Goal: Check status: Check status

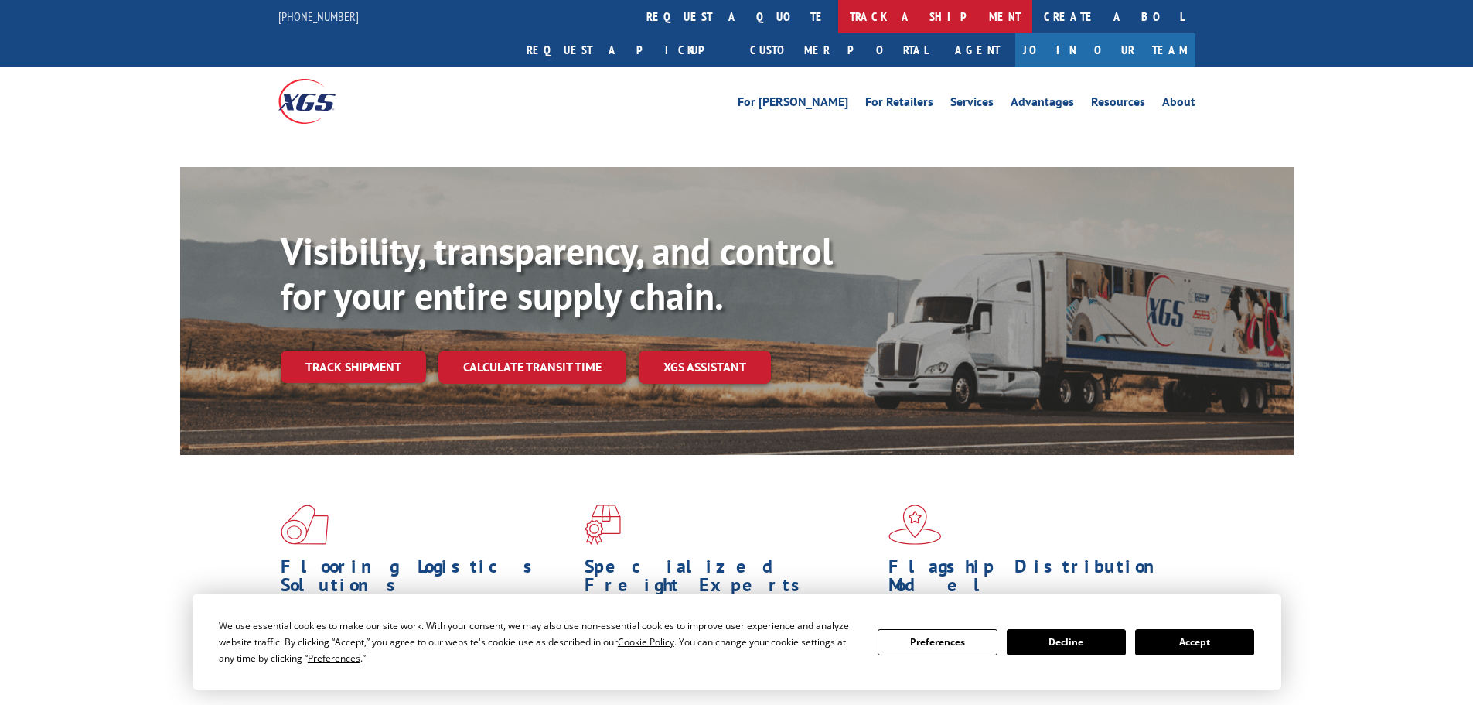
click at [838, 24] on link "track a shipment" at bounding box center [935, 16] width 194 height 33
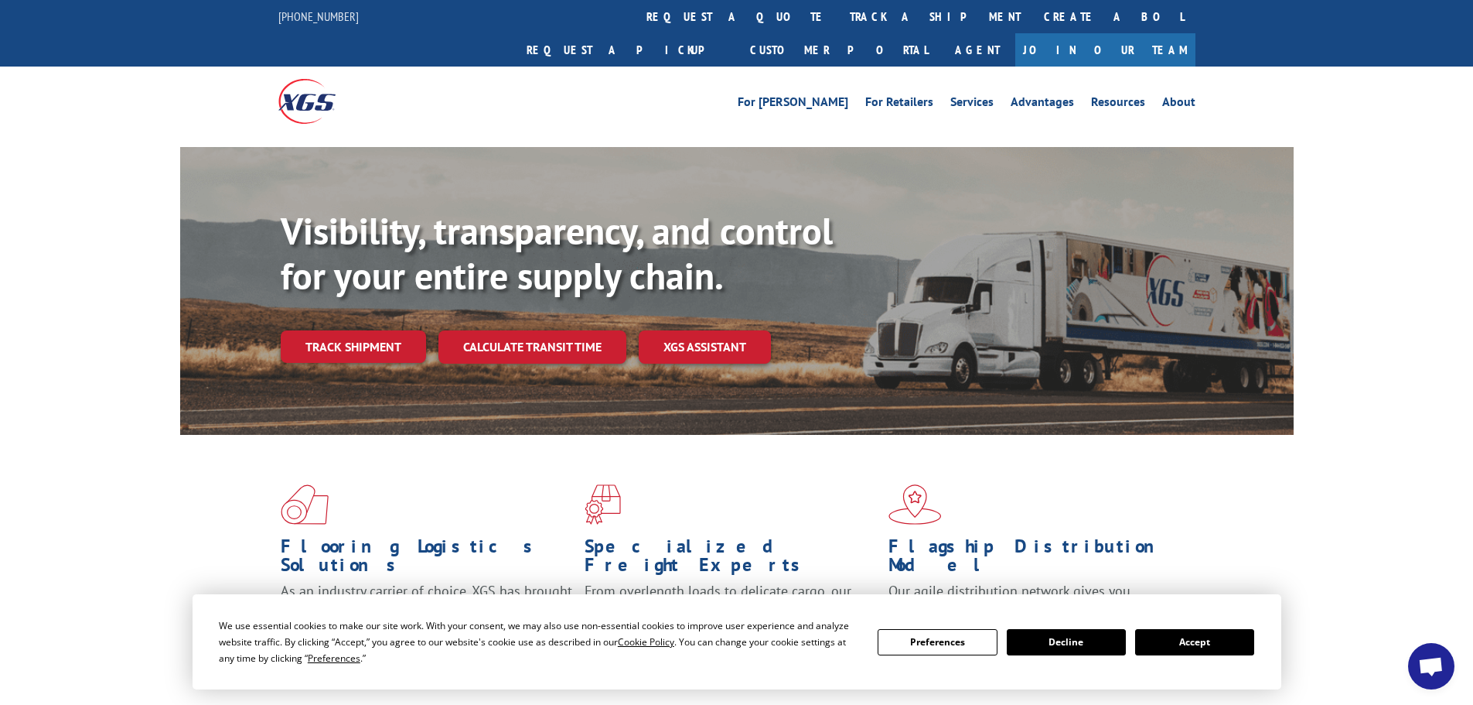
click at [1169, 637] on button "Accept" at bounding box center [1194, 642] width 119 height 26
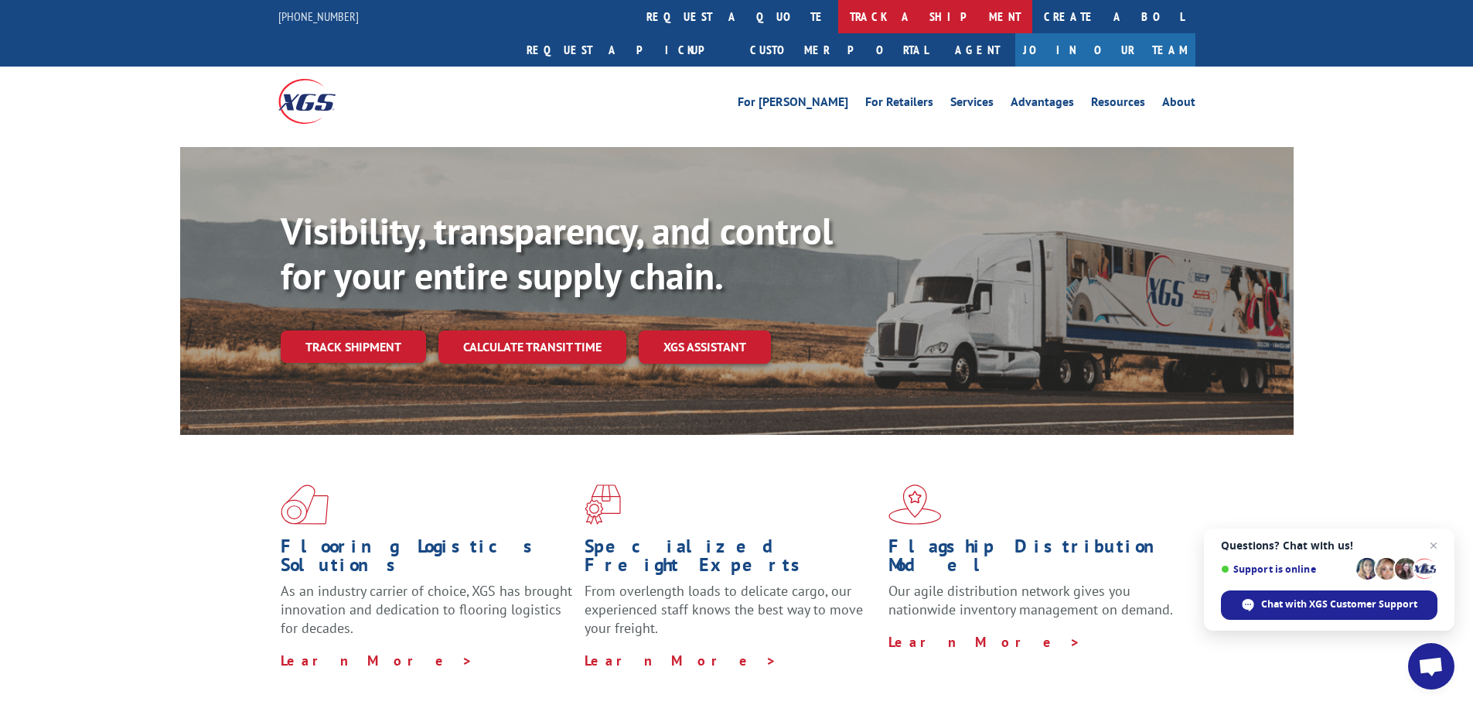
click at [838, 22] on link "track a shipment" at bounding box center [935, 16] width 194 height 33
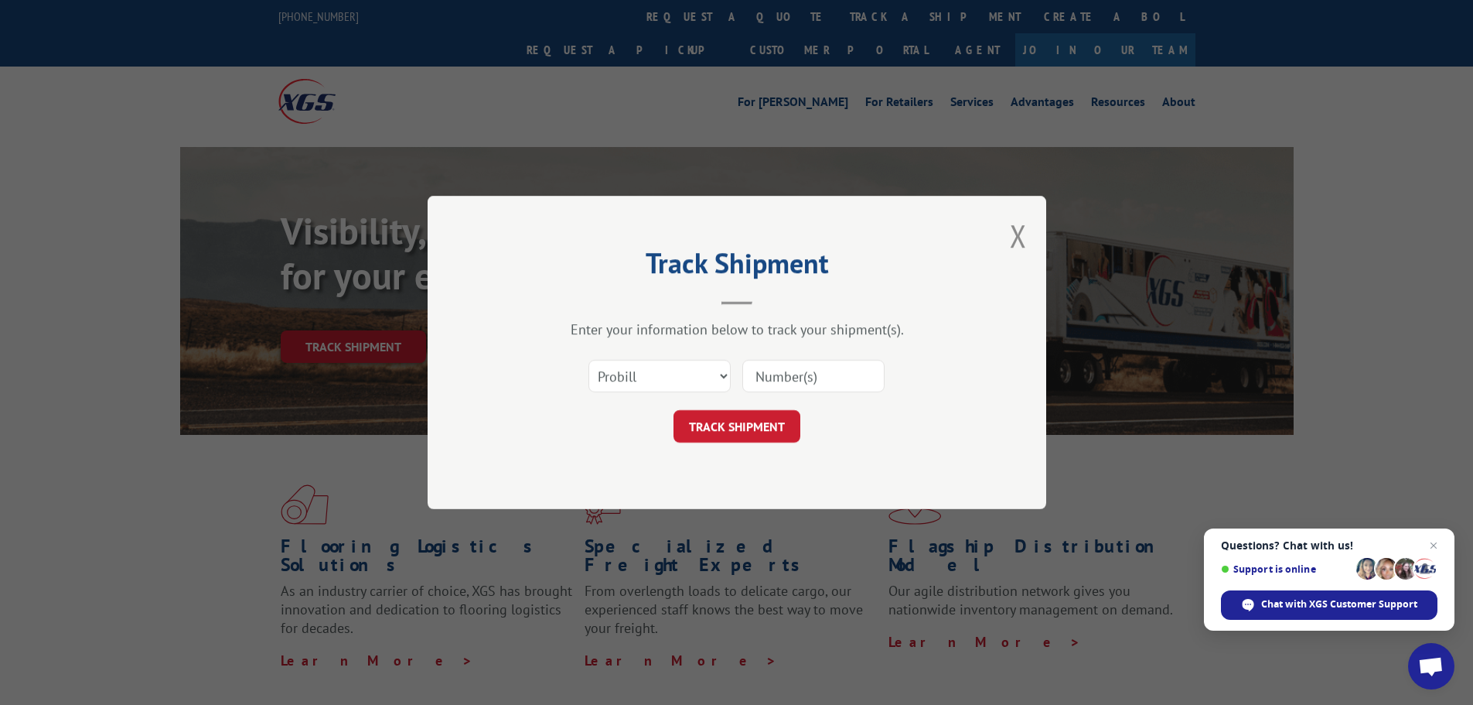
click at [784, 375] on input at bounding box center [813, 376] width 142 height 32
paste input "17232100"
type input "17232100"
click at [742, 413] on button "TRACK SHIPMENT" at bounding box center [737, 426] width 127 height 32
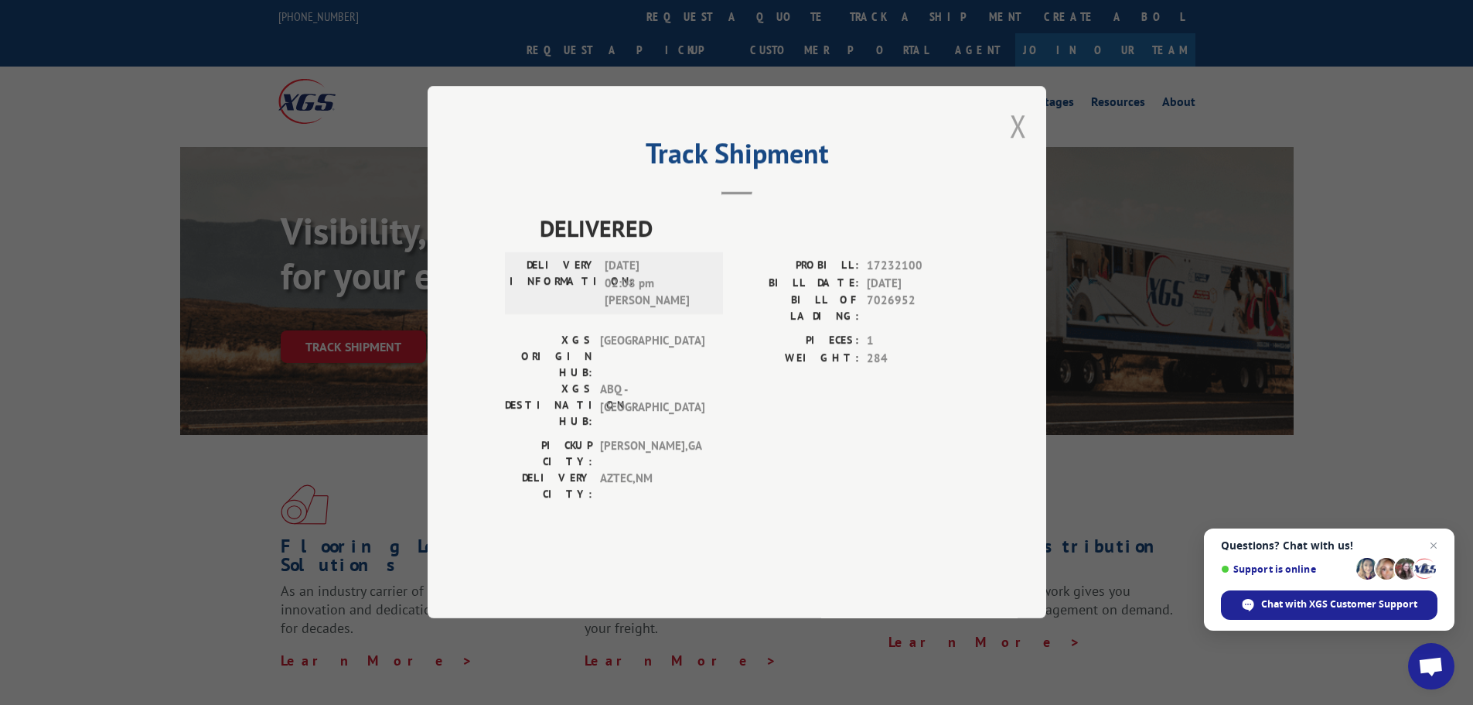
click at [1015, 146] on button "Close modal" at bounding box center [1018, 125] width 17 height 41
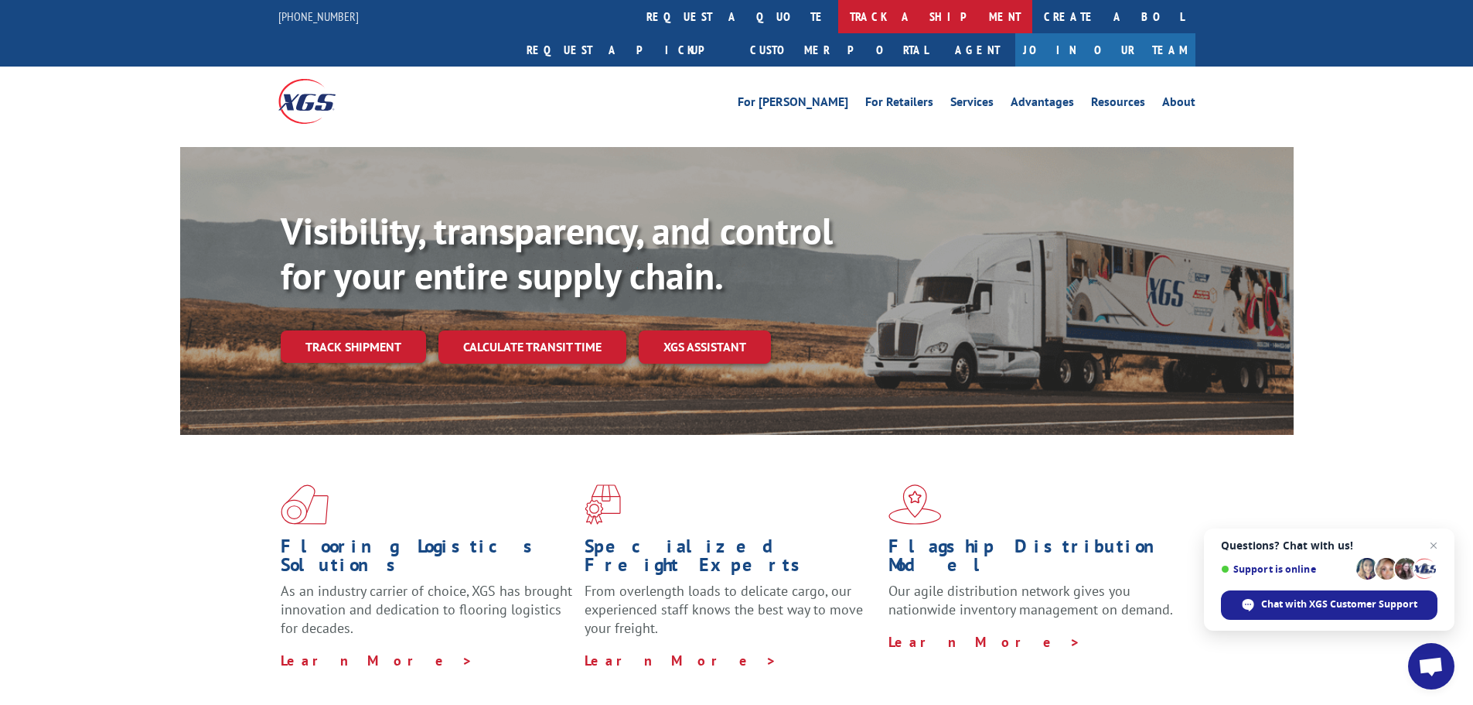
click at [838, 23] on link "track a shipment" at bounding box center [935, 16] width 194 height 33
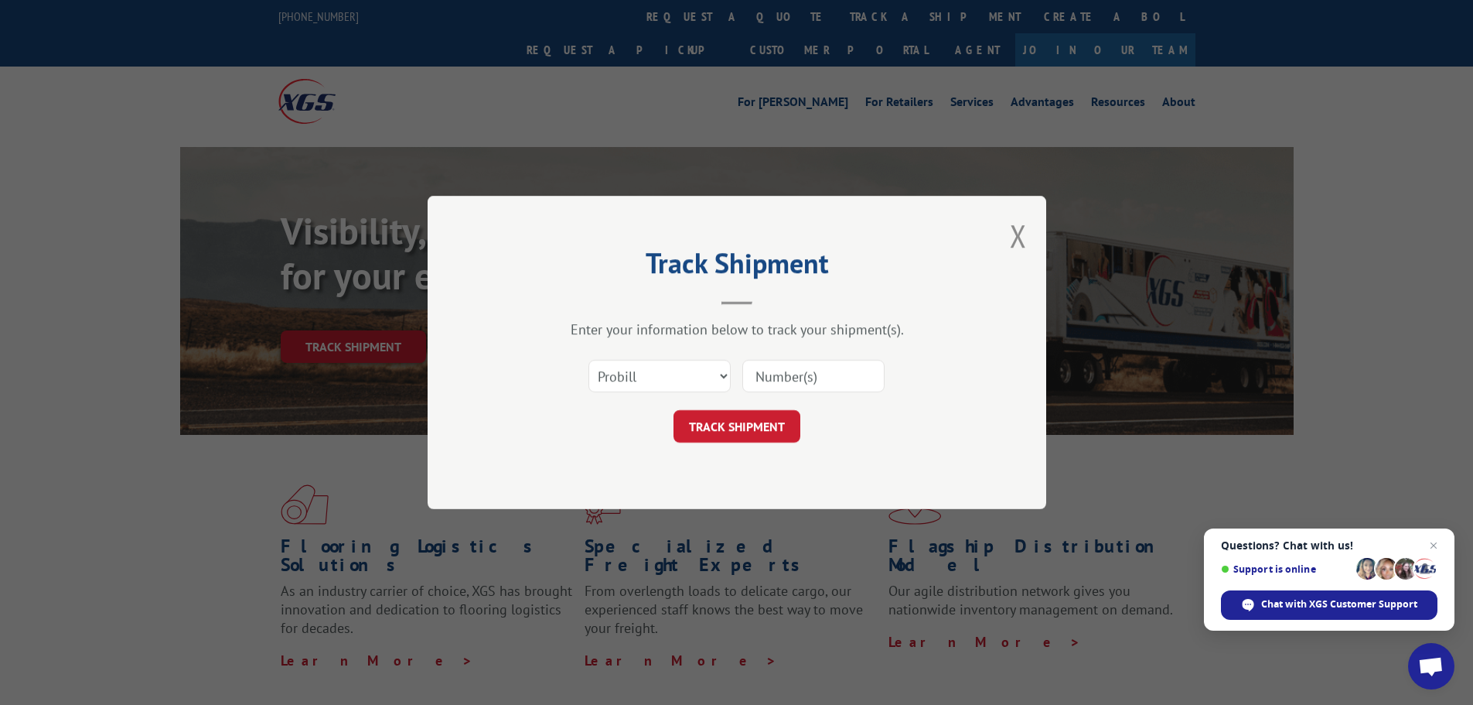
click at [811, 376] on input at bounding box center [813, 376] width 142 height 32
paste input "17232229"
type input "17232229"
click at [796, 424] on button "TRACK SHIPMENT" at bounding box center [737, 426] width 127 height 32
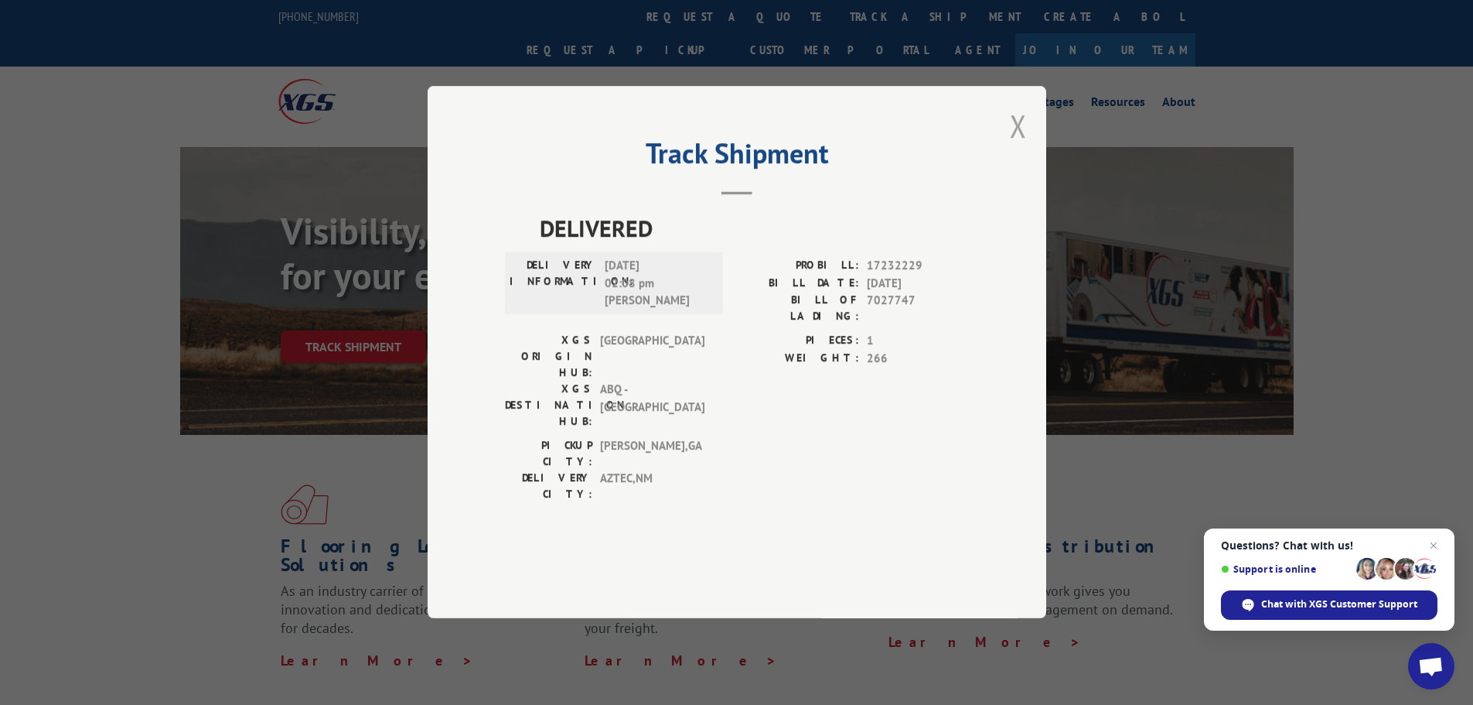
click at [1020, 146] on button "Close modal" at bounding box center [1018, 125] width 17 height 41
